Goal: Navigation & Orientation: Find specific page/section

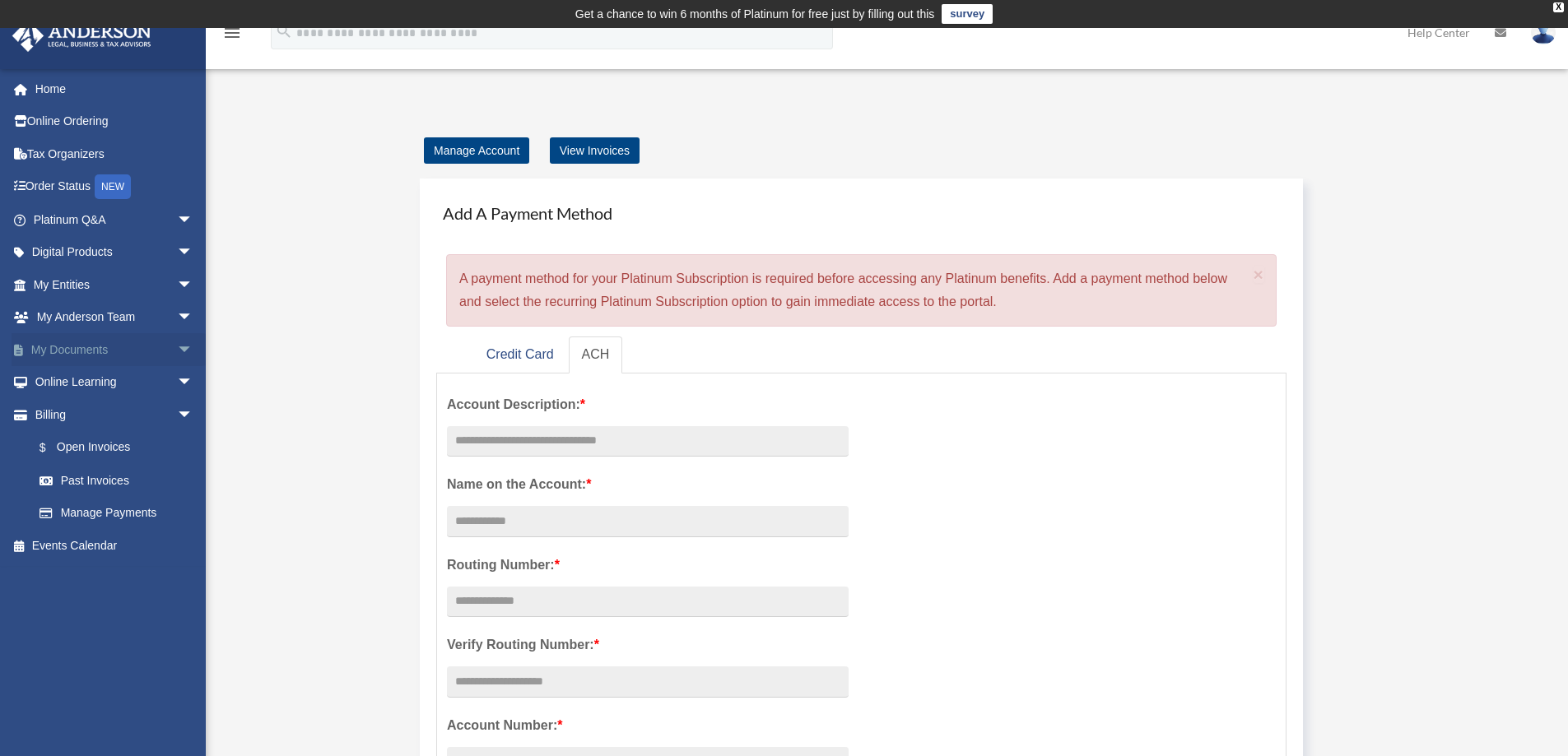
click at [114, 353] on link "My Documents arrow_drop_down" at bounding box center [115, 349] width 207 height 33
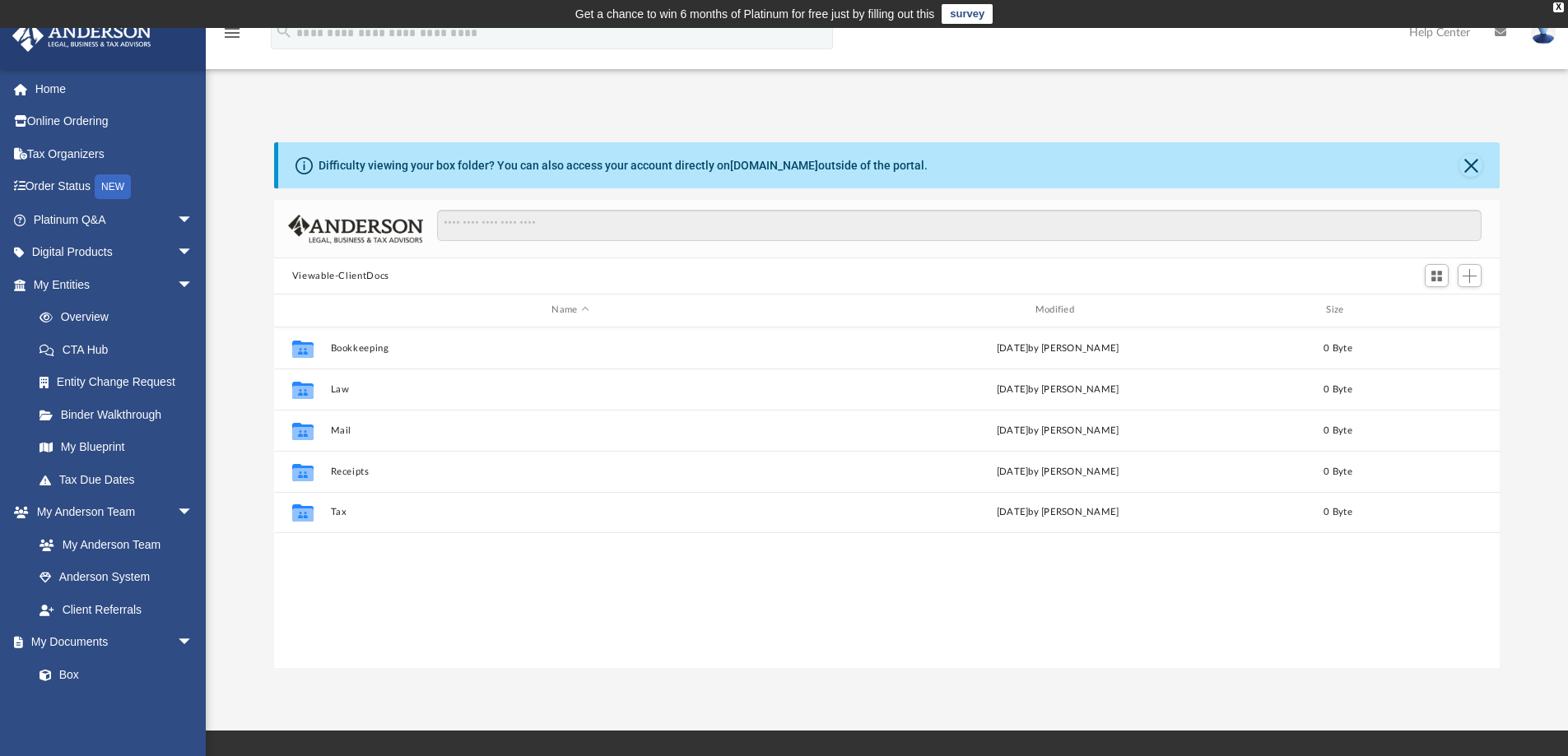
scroll to position [362, 1213]
click at [90, 443] on link "My Blueprint" at bounding box center [121, 447] width 195 height 33
